Goal: Book appointment/travel/reservation

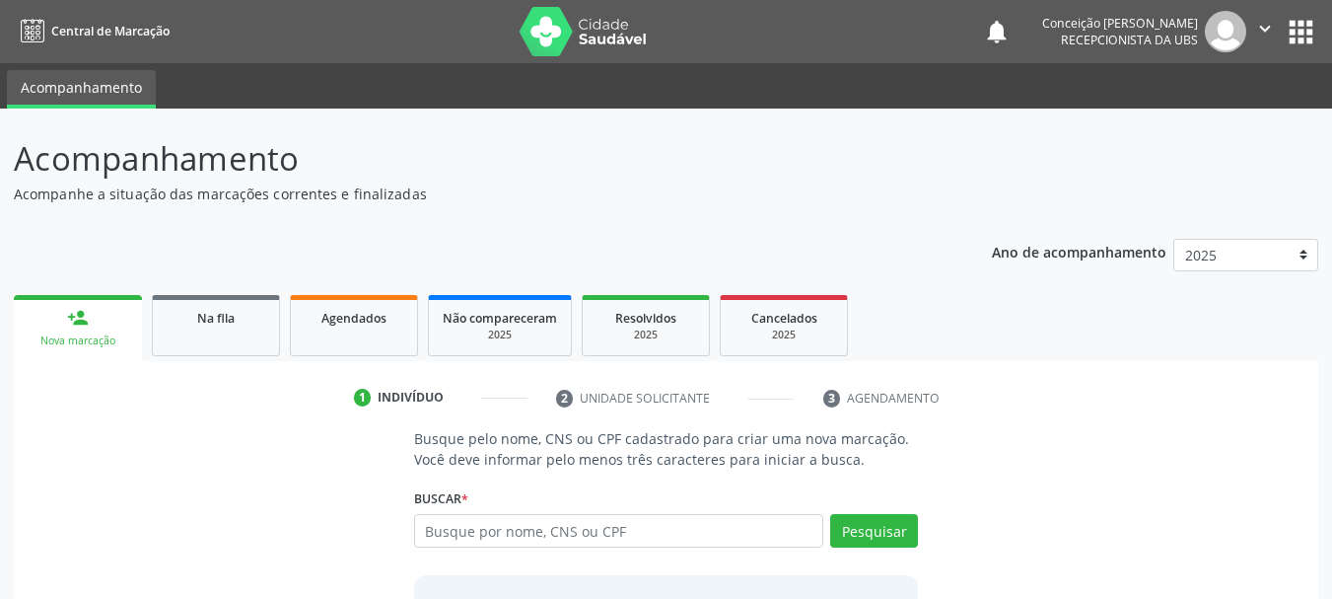
click at [495, 520] on input "text" at bounding box center [619, 531] width 410 height 34
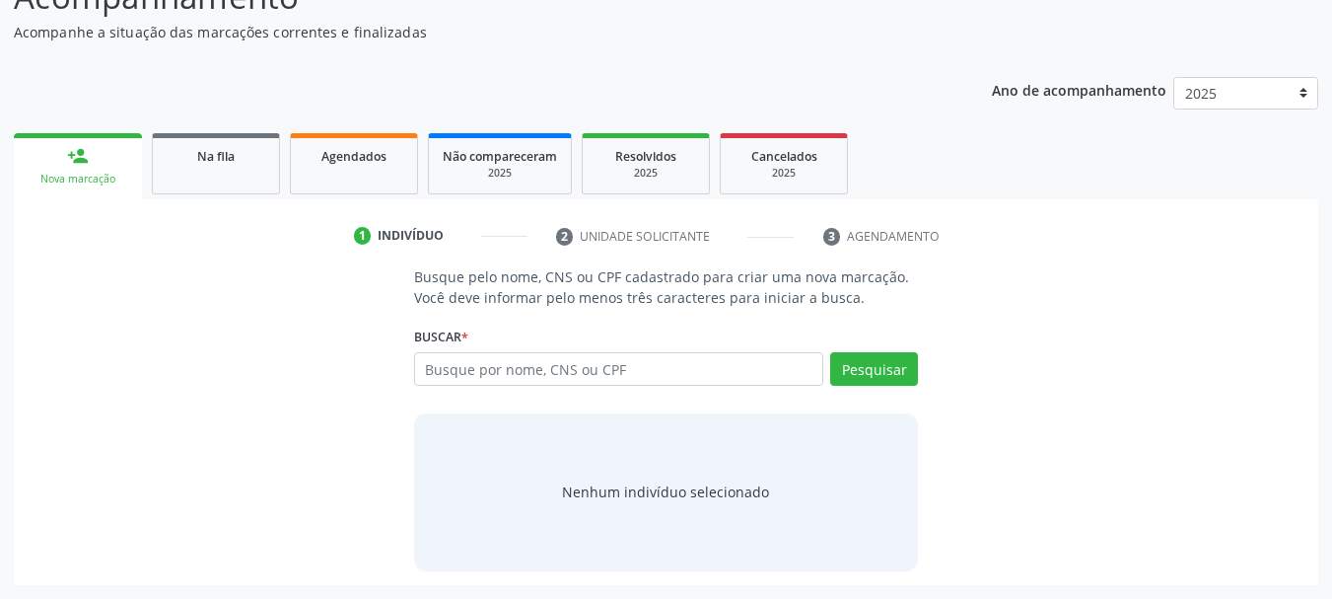
click at [524, 368] on input "text" at bounding box center [619, 369] width 410 height 34
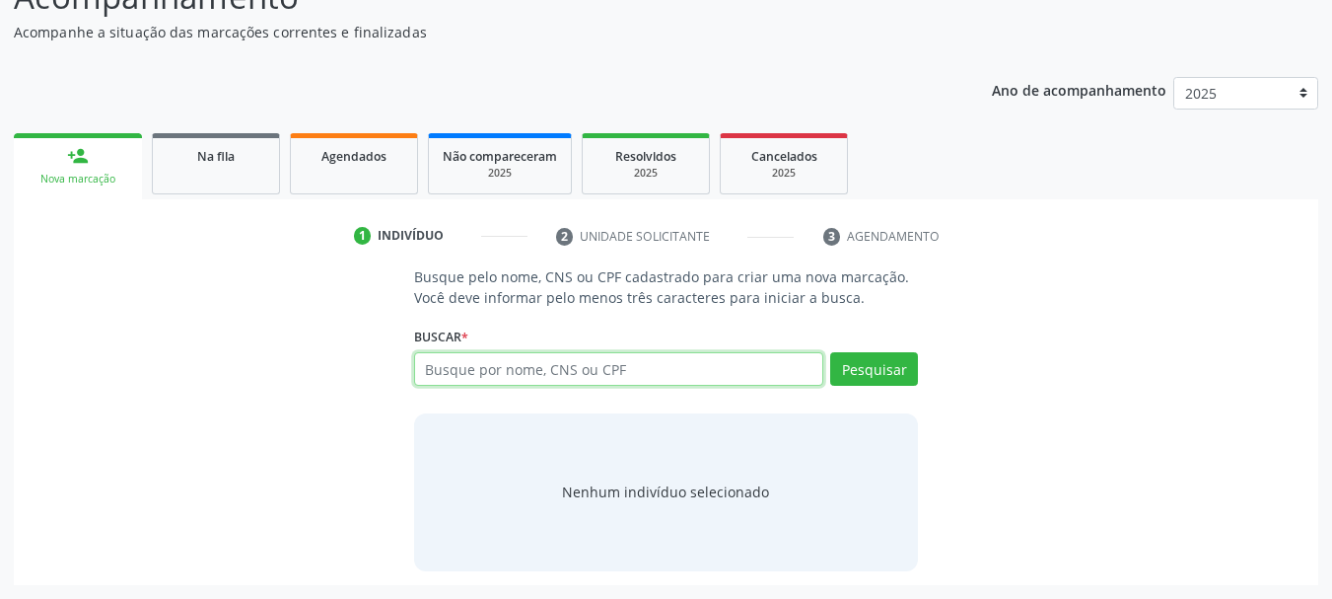
click at [477, 364] on input "text" at bounding box center [619, 369] width 410 height 34
type input "701005889547197"
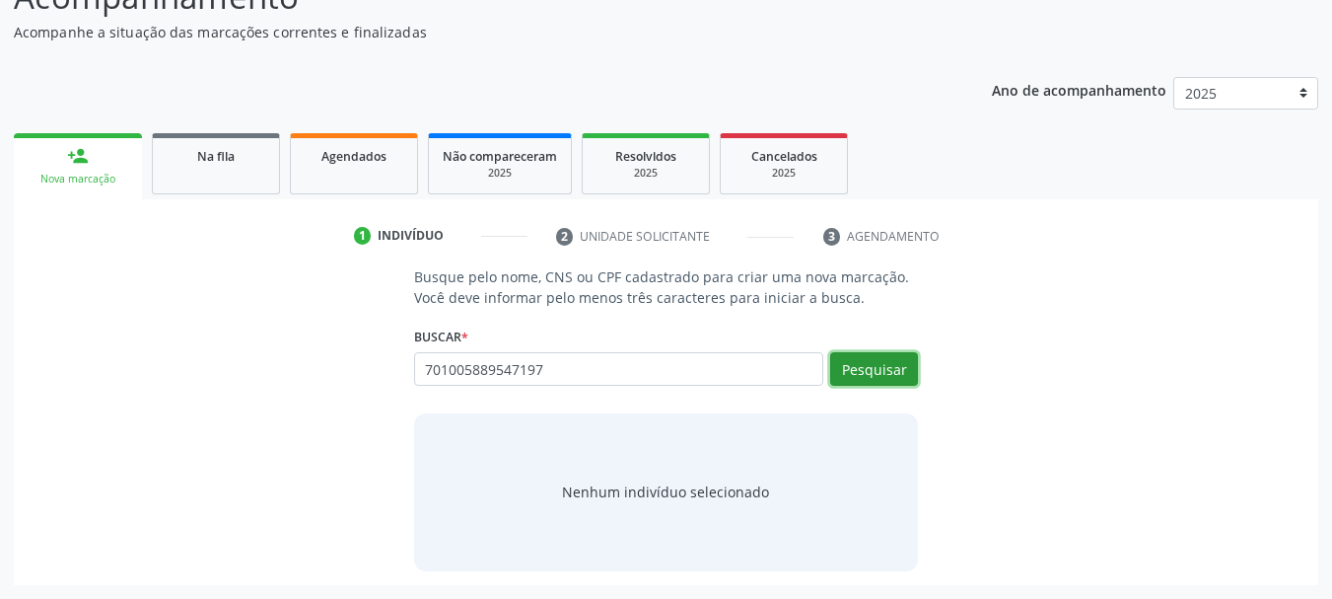
click at [867, 372] on button "Pesquisar" at bounding box center [874, 369] width 88 height 34
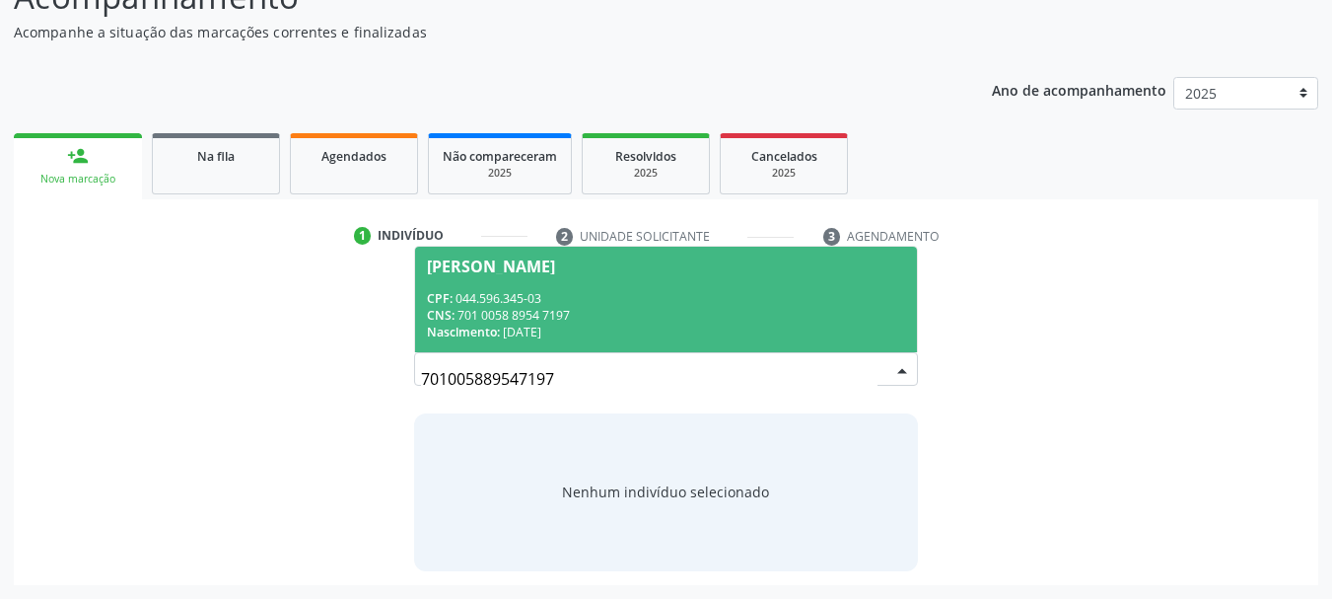
click at [672, 315] on div "CNS: 701 0058 8954 7197" at bounding box center [666, 315] width 479 height 17
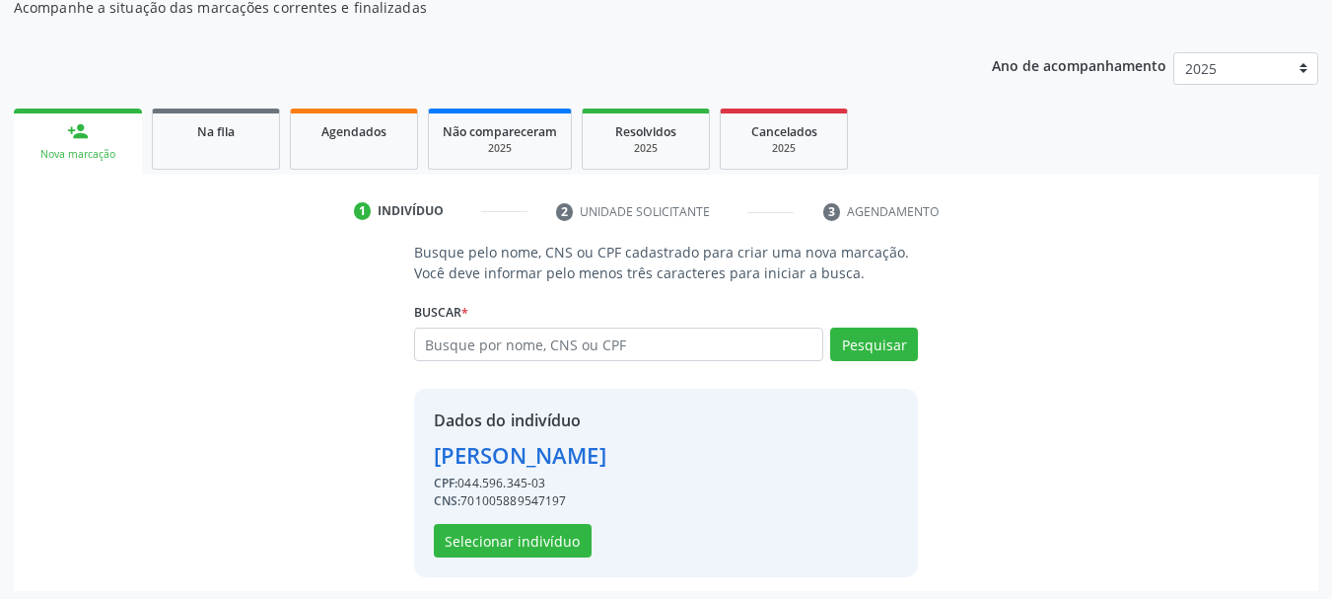
scroll to position [192, 0]
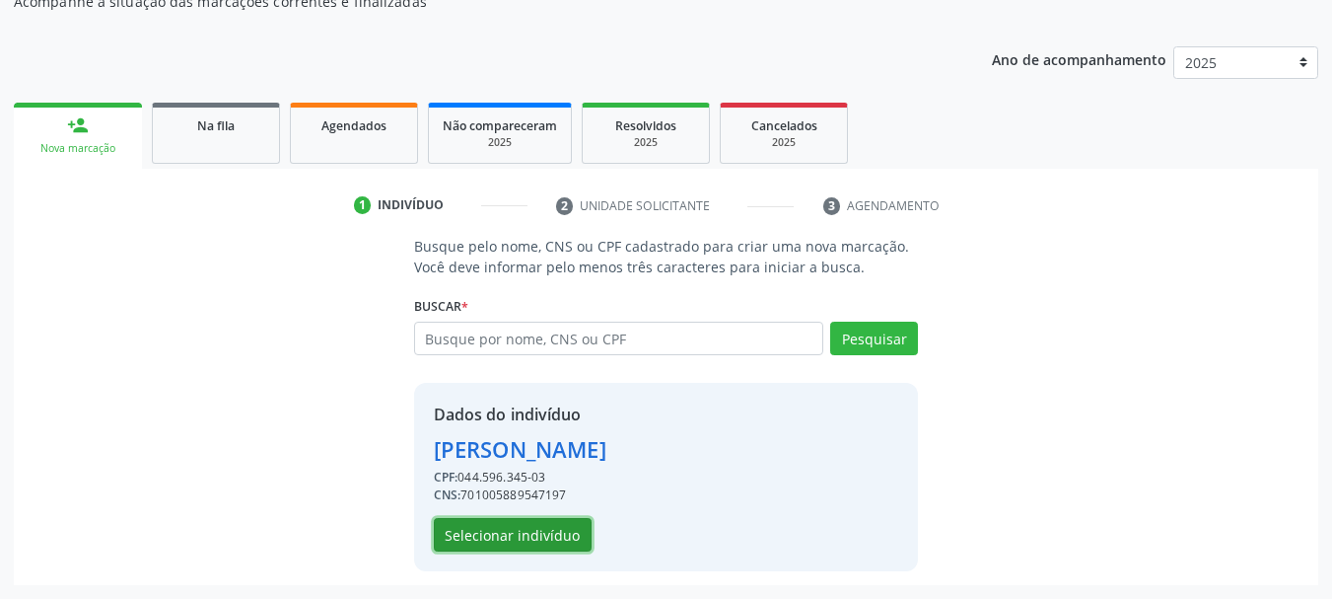
click at [546, 535] on button "Selecionar indivíduo" at bounding box center [513, 535] width 158 height 34
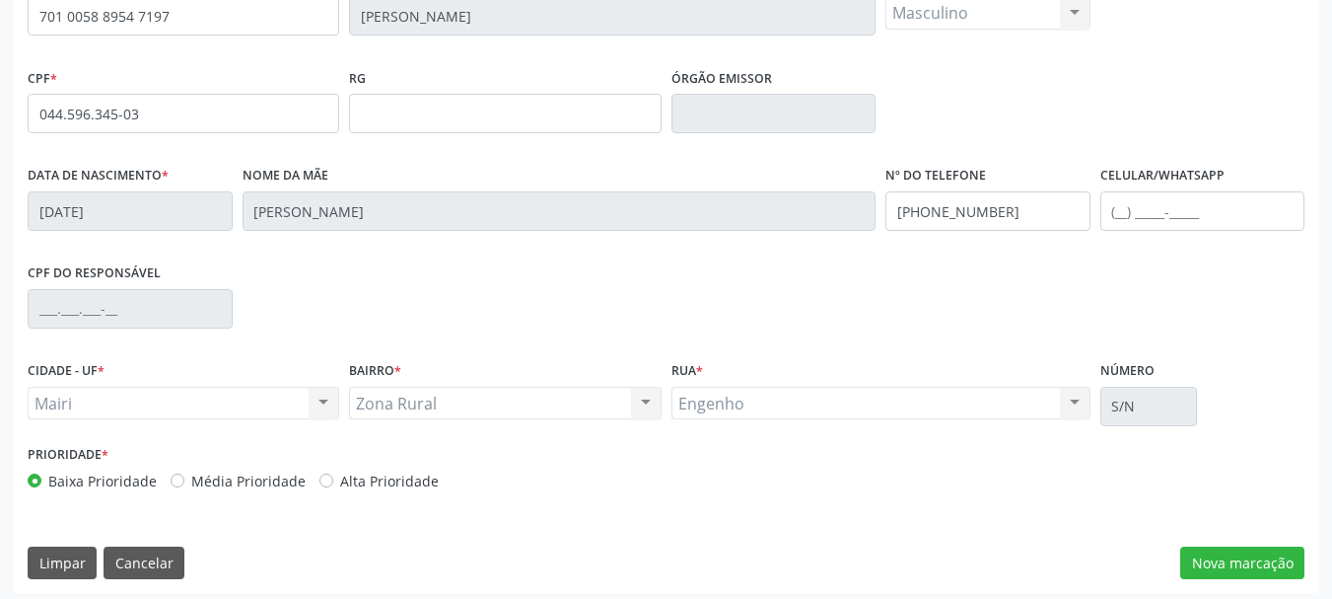
scroll to position [470, 0]
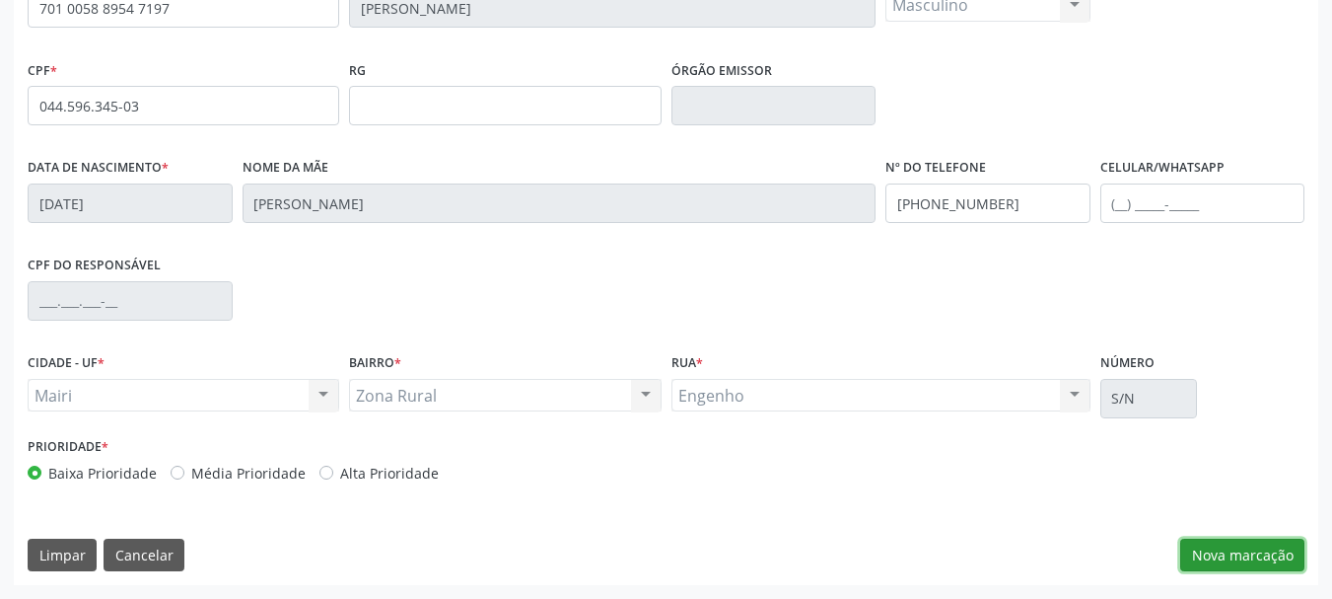
click at [1279, 557] on button "Nova marcação" at bounding box center [1242, 555] width 124 height 34
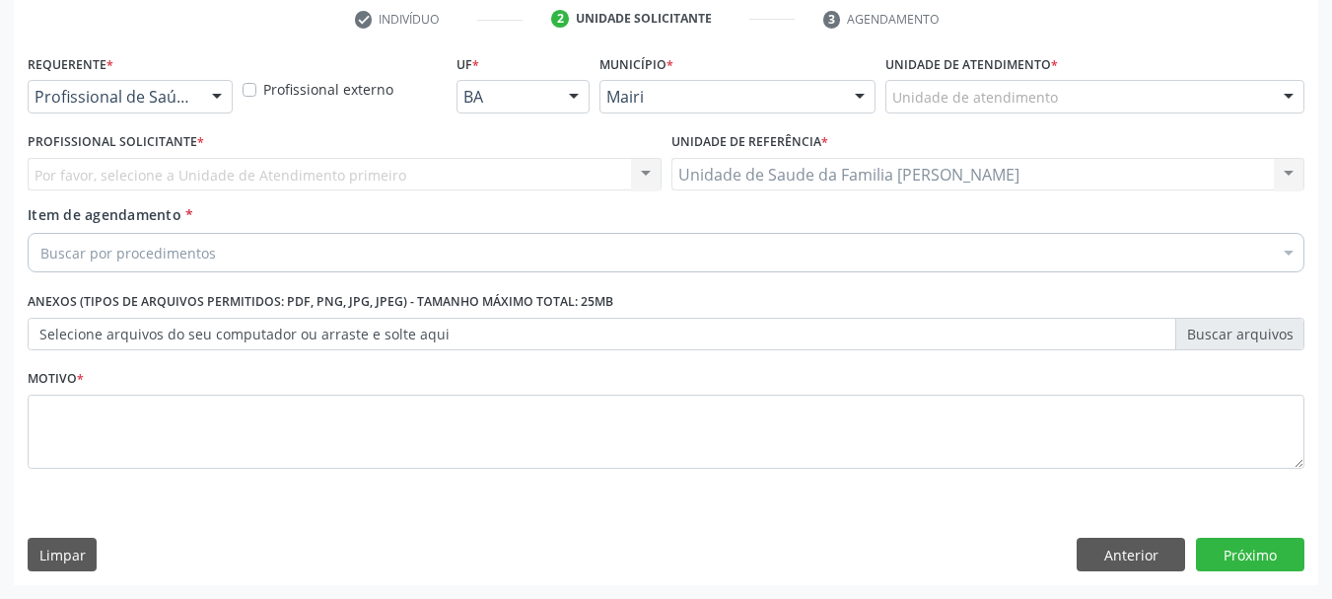
click at [1283, 96] on div at bounding box center [1289, 98] width 30 height 34
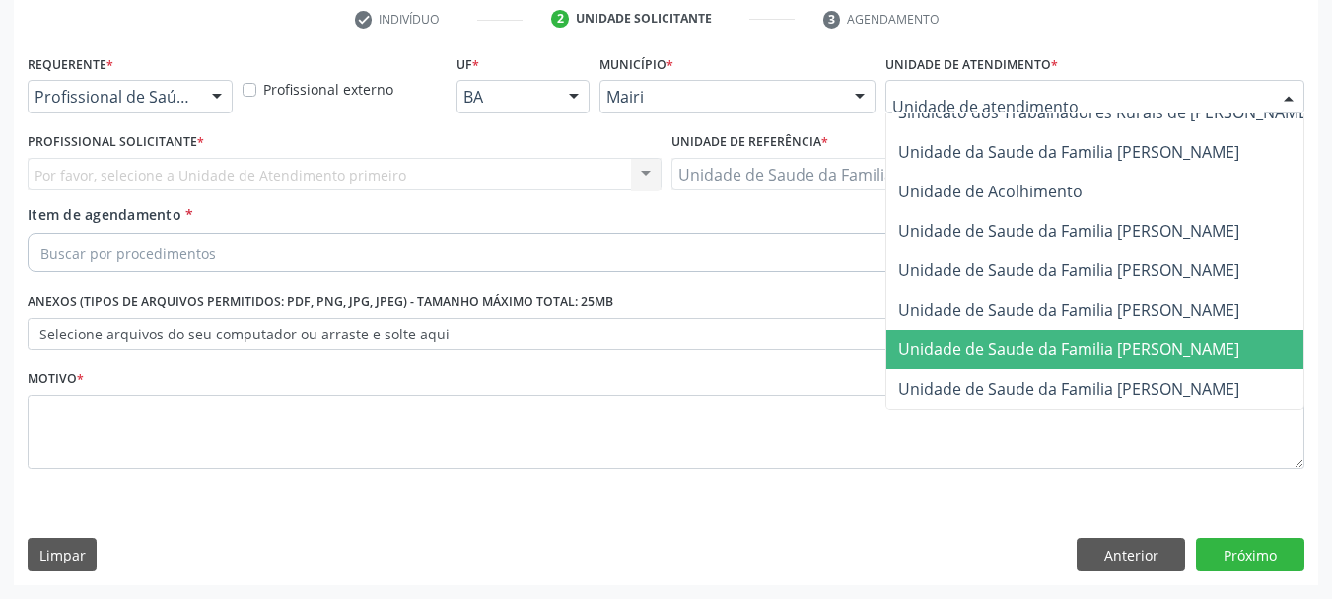
scroll to position [1495, 0]
click at [977, 378] on span "Unidade de Saude da Familia [PERSON_NAME]" at bounding box center [1068, 389] width 341 height 22
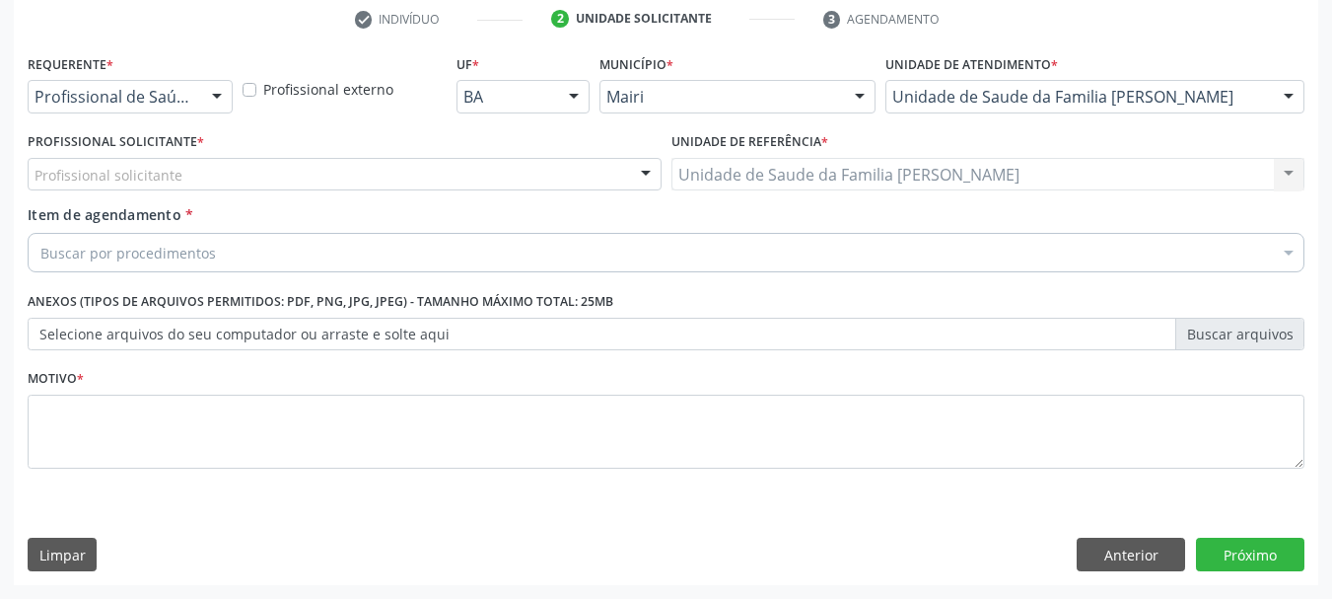
click at [650, 168] on div at bounding box center [646, 176] width 30 height 34
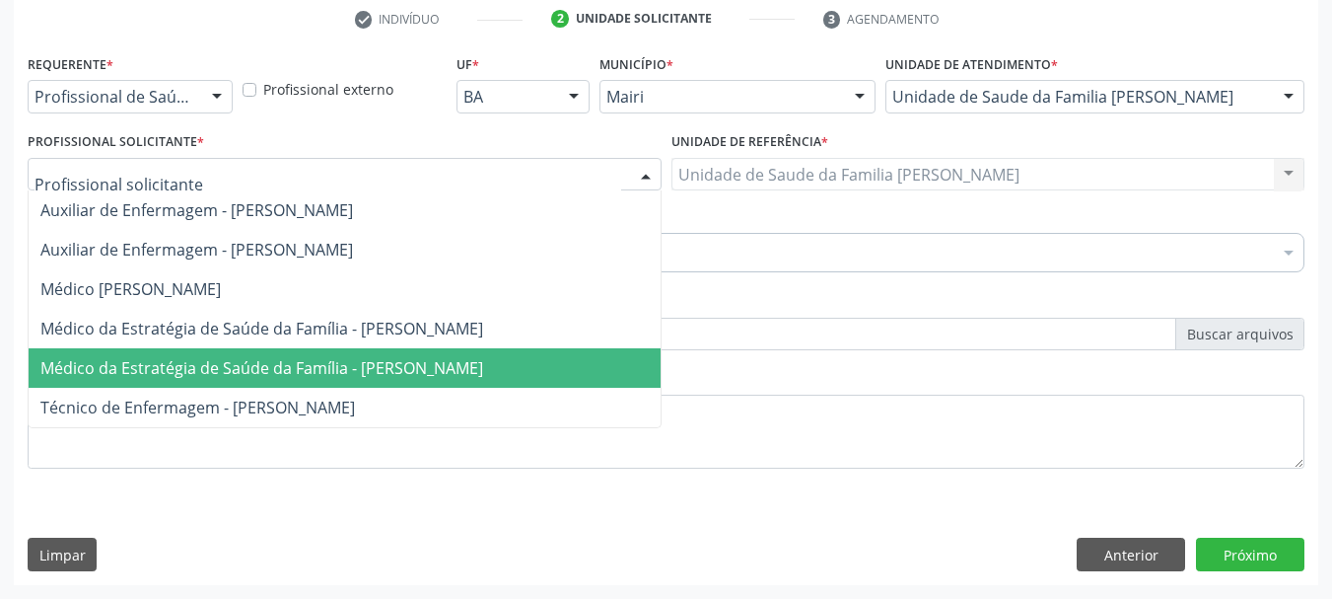
click at [448, 352] on span "Médico da Estratégia de Saúde da Família - [PERSON_NAME]" at bounding box center [345, 367] width 632 height 39
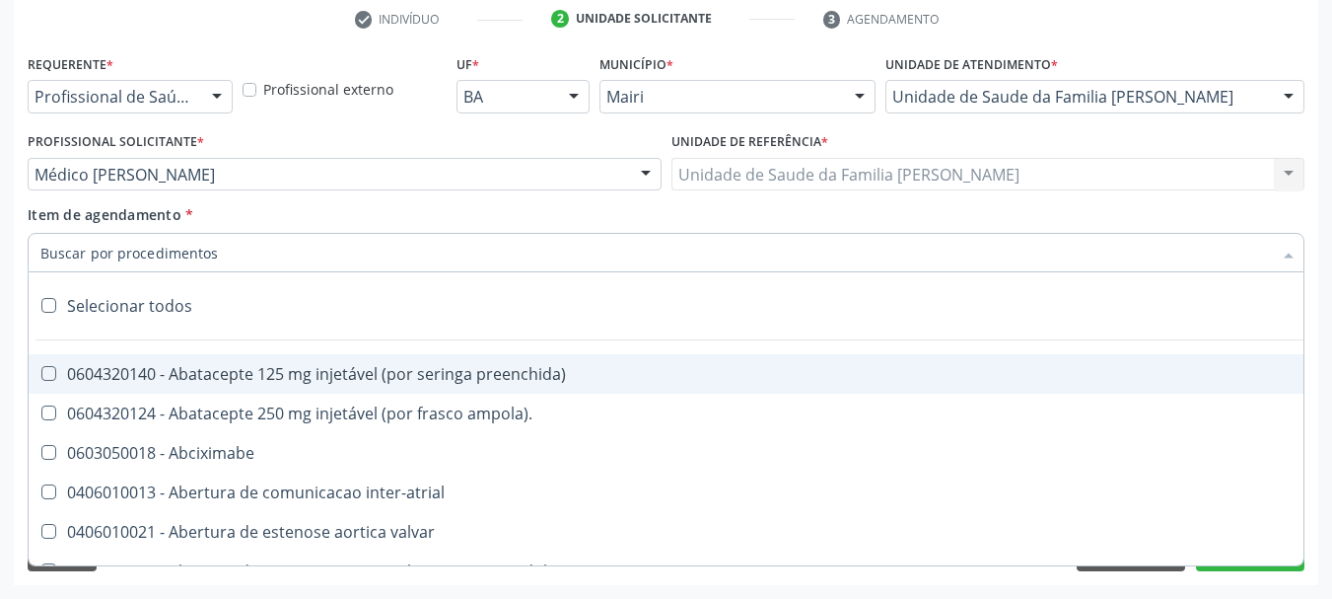
type input "#"
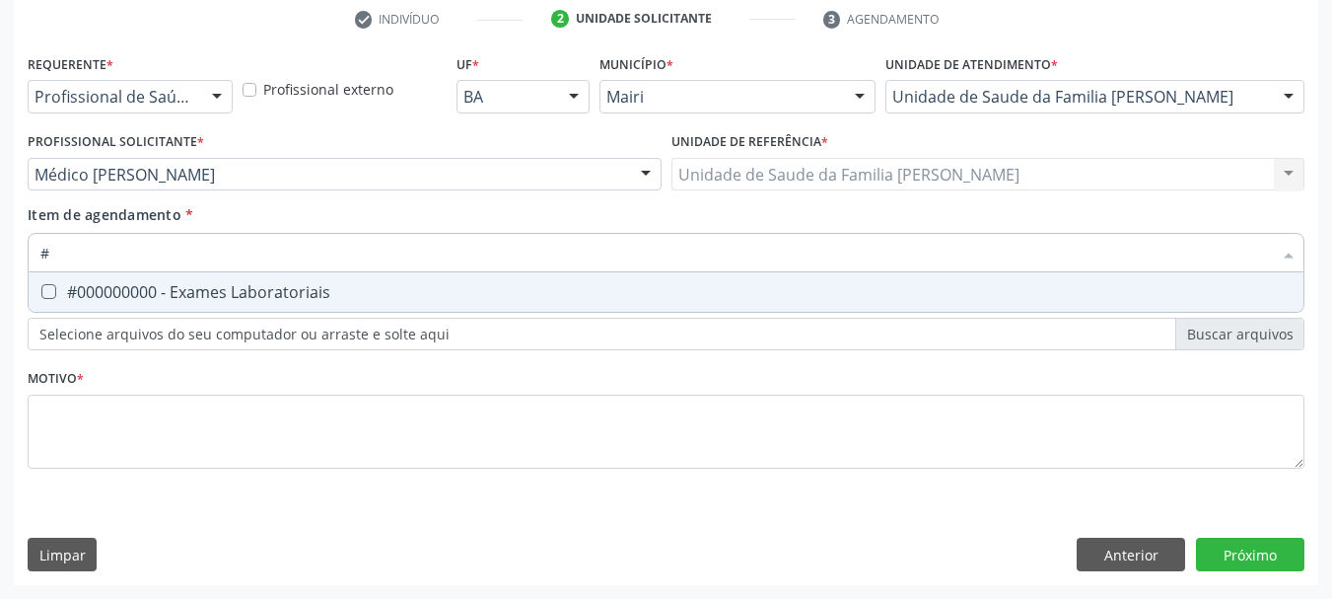
click at [201, 285] on div "#000000000 - Exames Laboratoriais" at bounding box center [666, 292] width 1252 height 16
checkbox Laboratoriais "true"
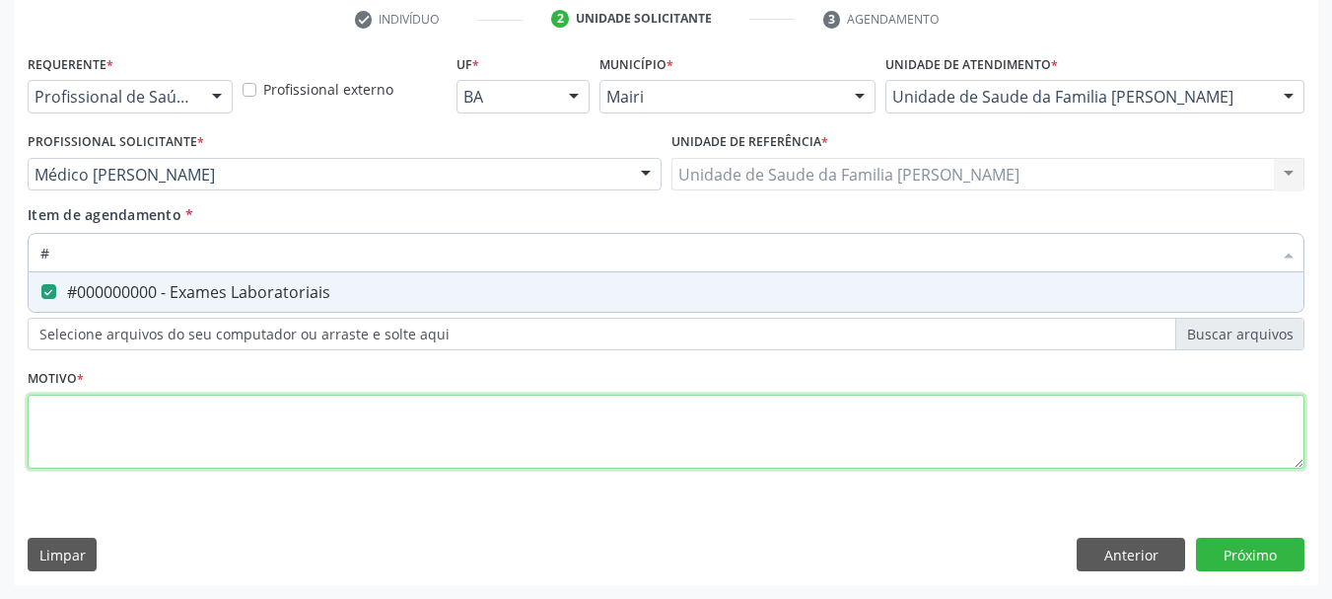
click at [153, 414] on div "Requerente * Profissional de Saúde Profissional de Saúde Paciente Nenhum result…" at bounding box center [666, 272] width 1277 height 447
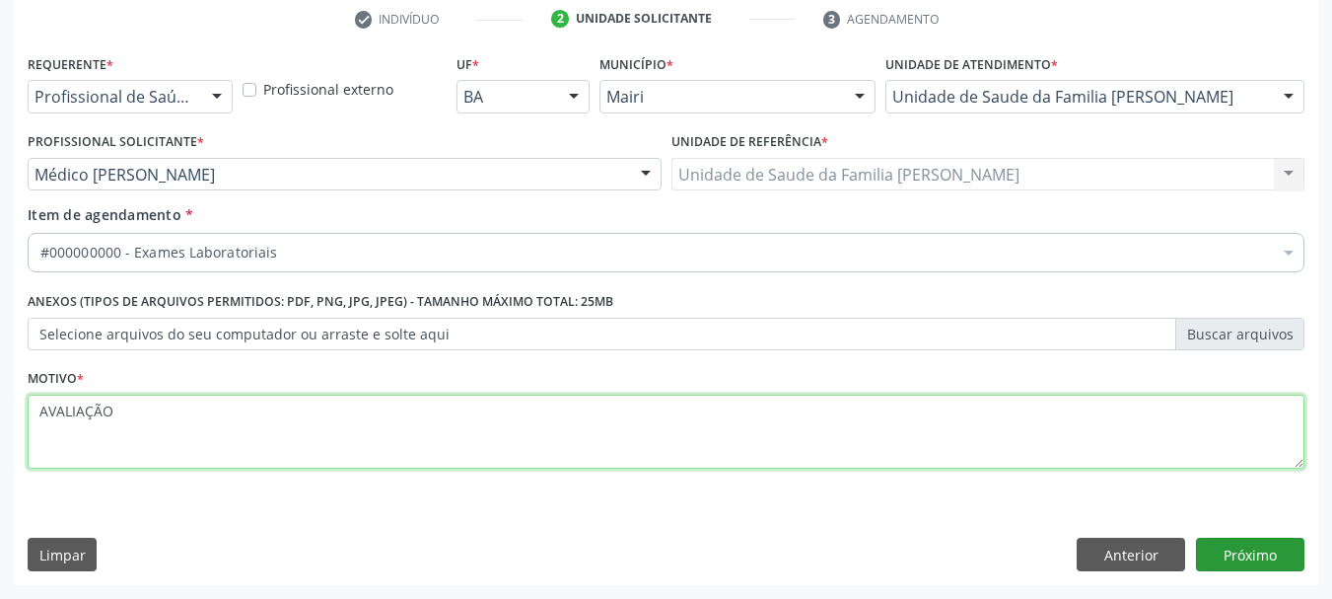
type textarea "AVALIAÇÃO"
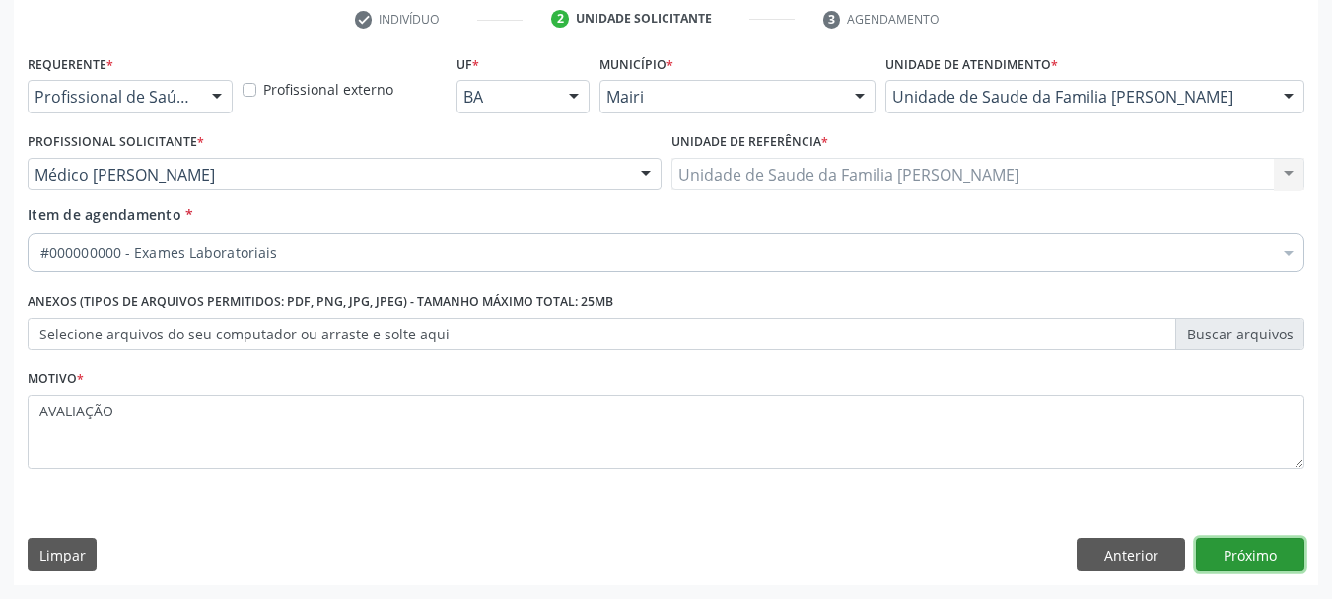
click at [1277, 542] on button "Próximo" at bounding box center [1250, 554] width 108 height 34
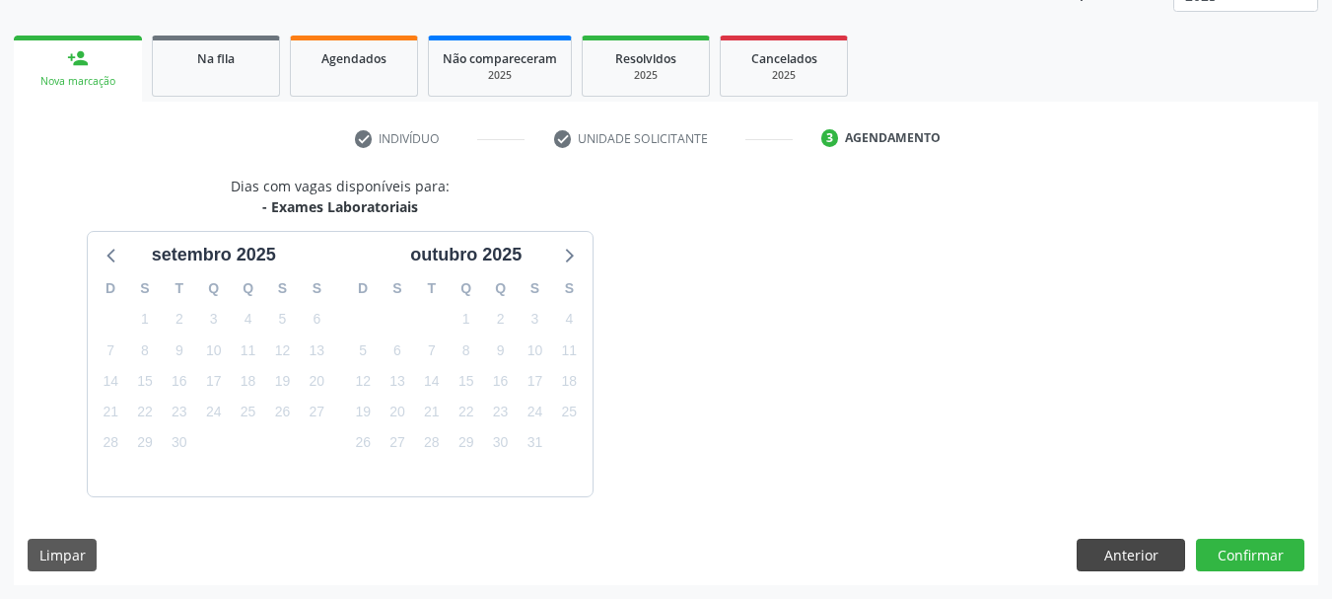
scroll to position [318, 0]
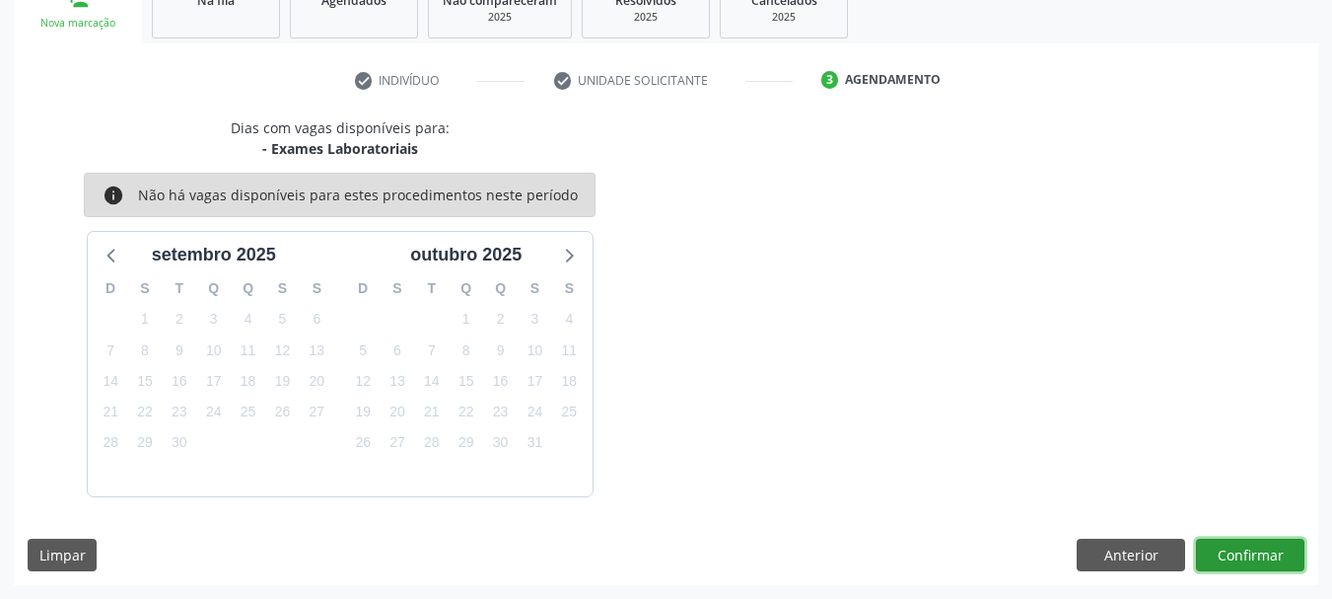
click at [1231, 550] on button "Confirmar" at bounding box center [1250, 555] width 108 height 34
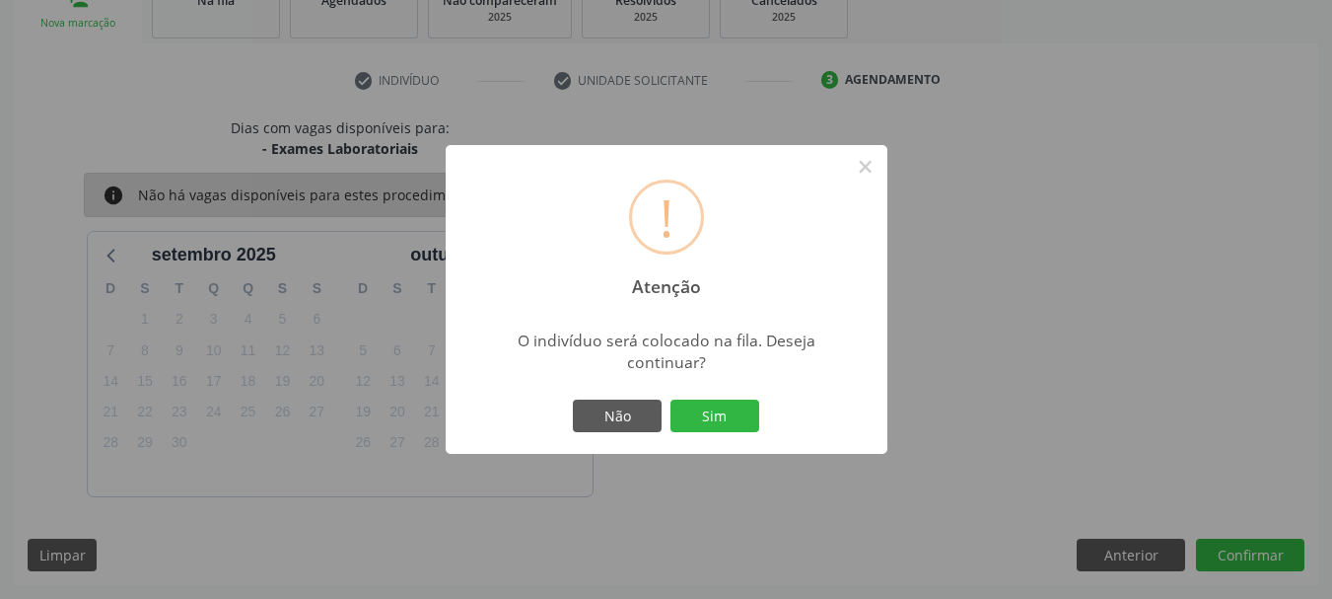
click at [679, 383] on div "! Atenção × O indivíduo será colocado na fila. Deseja continuar? Não Sim" at bounding box center [667, 300] width 442 height 310
click at [712, 412] on button "Sim" at bounding box center [715, 416] width 89 height 34
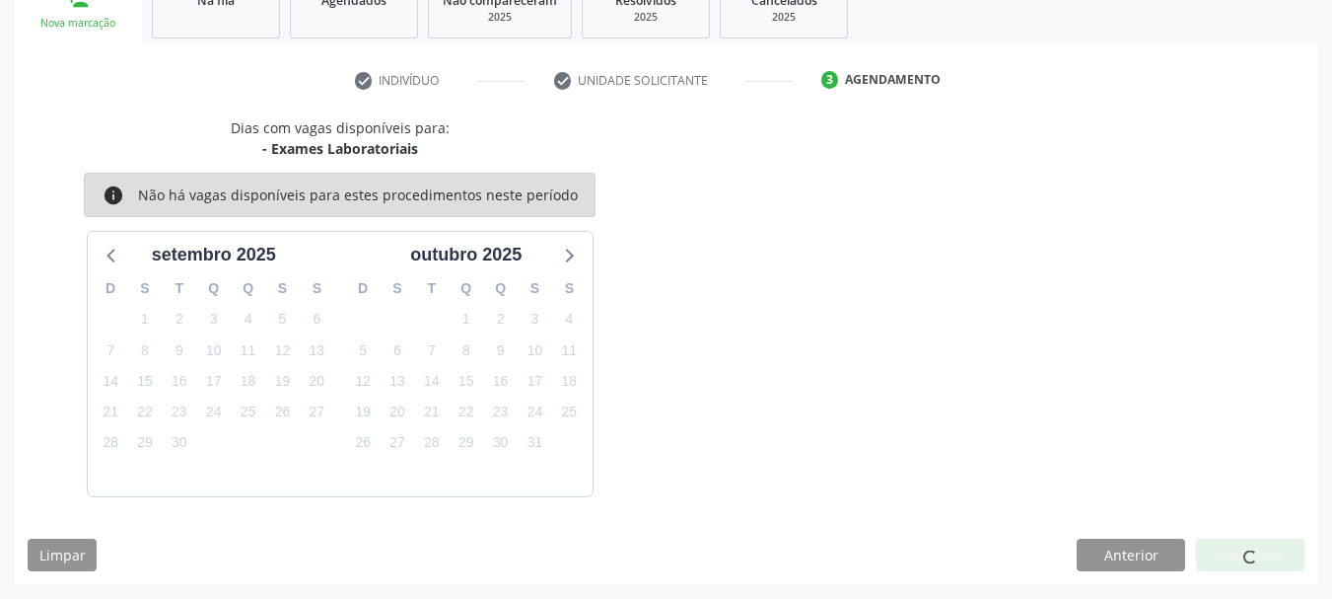
scroll to position [52, 0]
